Goal: Find specific page/section: Find specific page/section

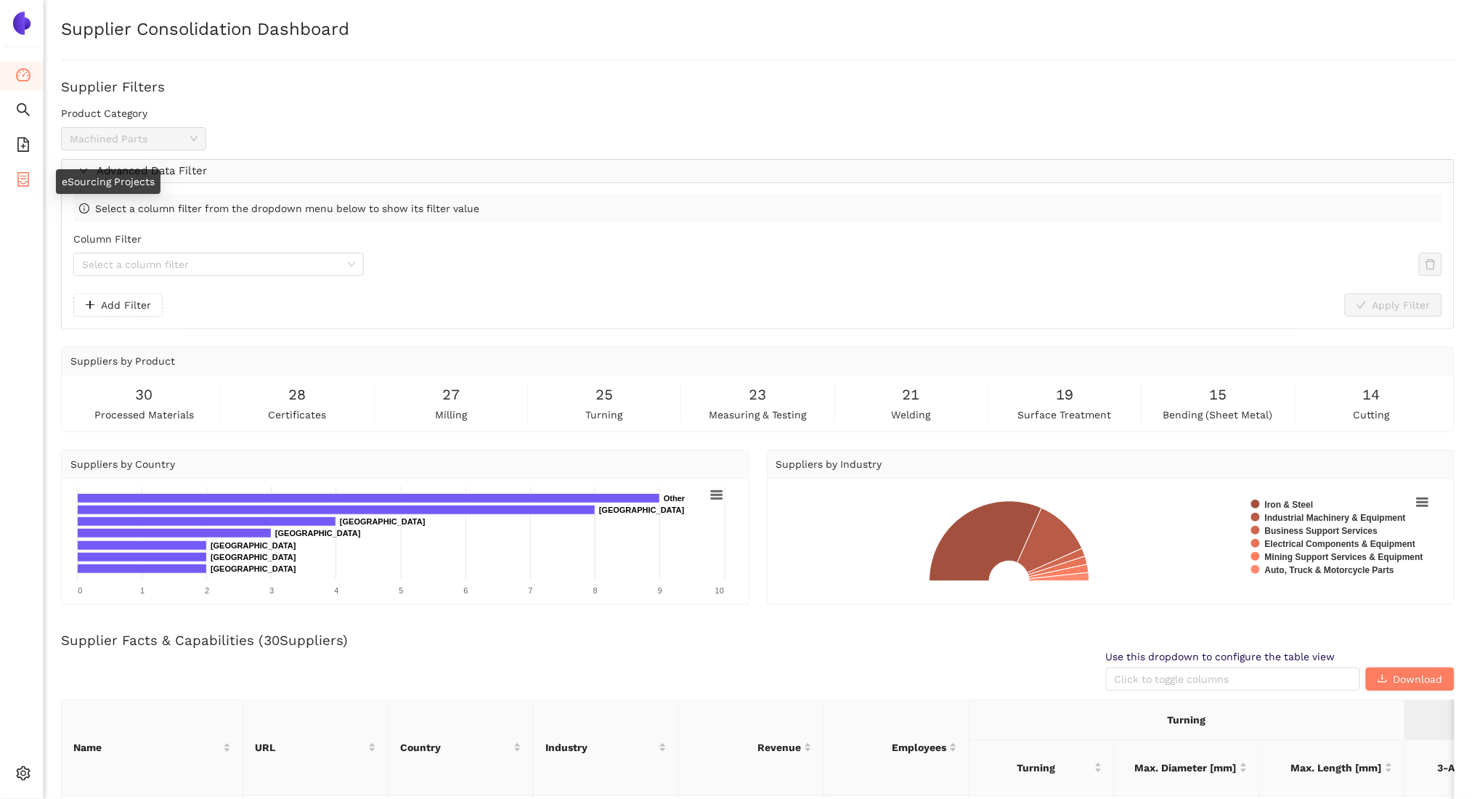
click at [17, 187] on span "container" at bounding box center [23, 181] width 15 height 29
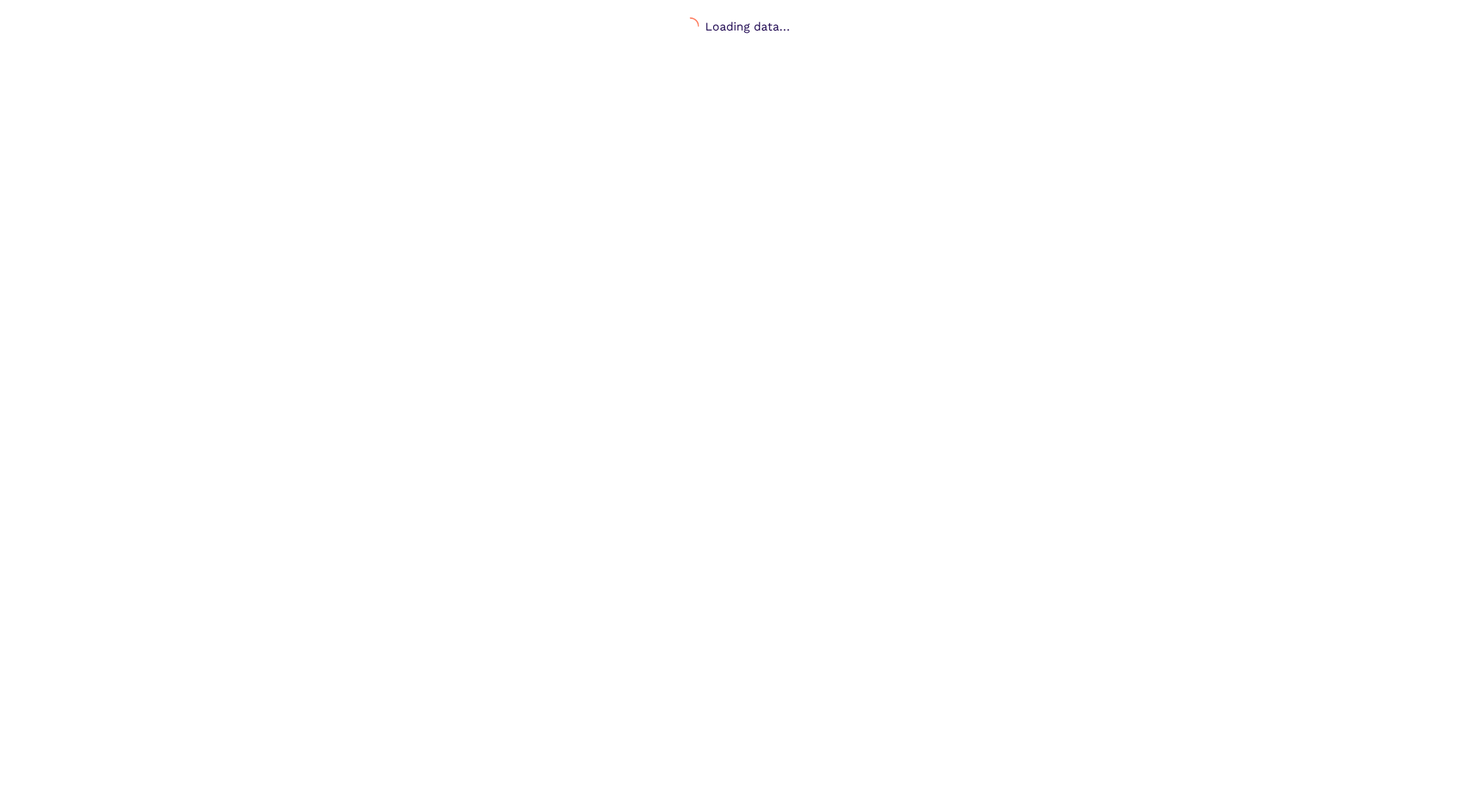
click at [891, 236] on body "Loading data..." at bounding box center [736, 416] width 1472 height 799
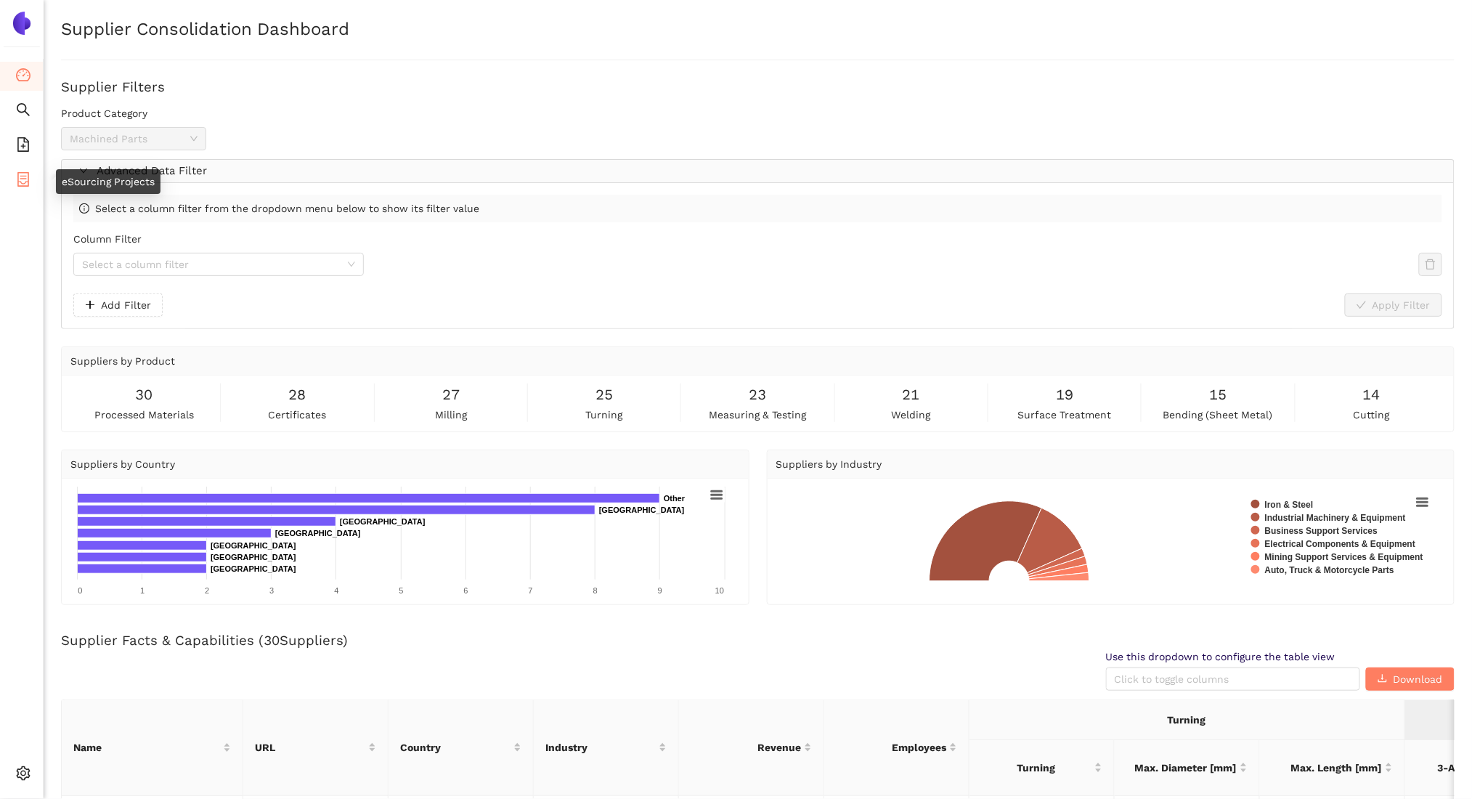
click at [20, 173] on icon "container" at bounding box center [23, 179] width 15 height 15
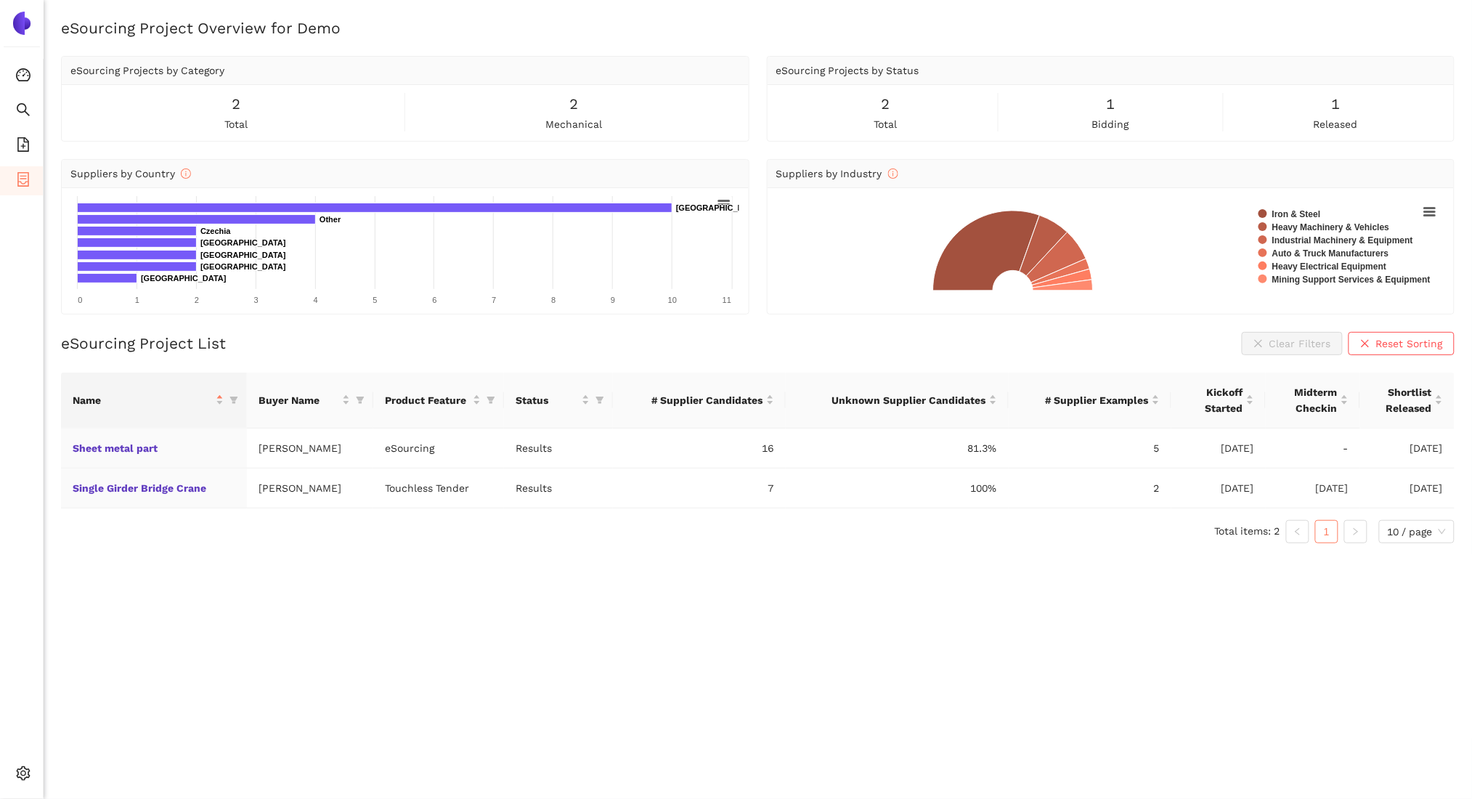
click at [145, 545] on div "Name Buyer Name Product Feature Status # Supplier Candidates Unknown Supplier C…" at bounding box center [758, 464] width 1394 height 182
click at [20, 142] on icon "file-add" at bounding box center [23, 144] width 15 height 15
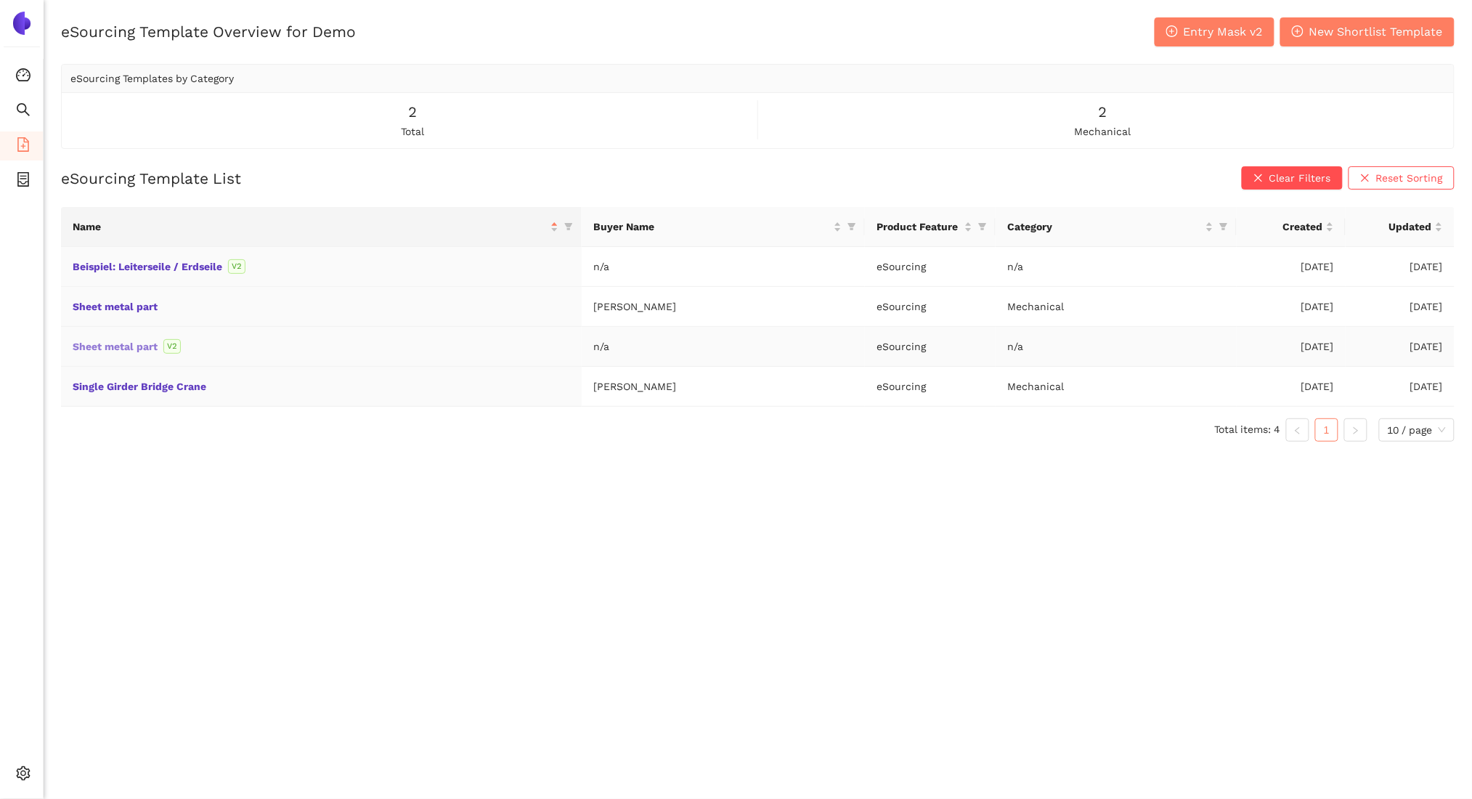
click at [0, 0] on link "Sheet metal part" at bounding box center [0, 0] width 0 height 0
